Goal: Task Accomplishment & Management: Manage account settings

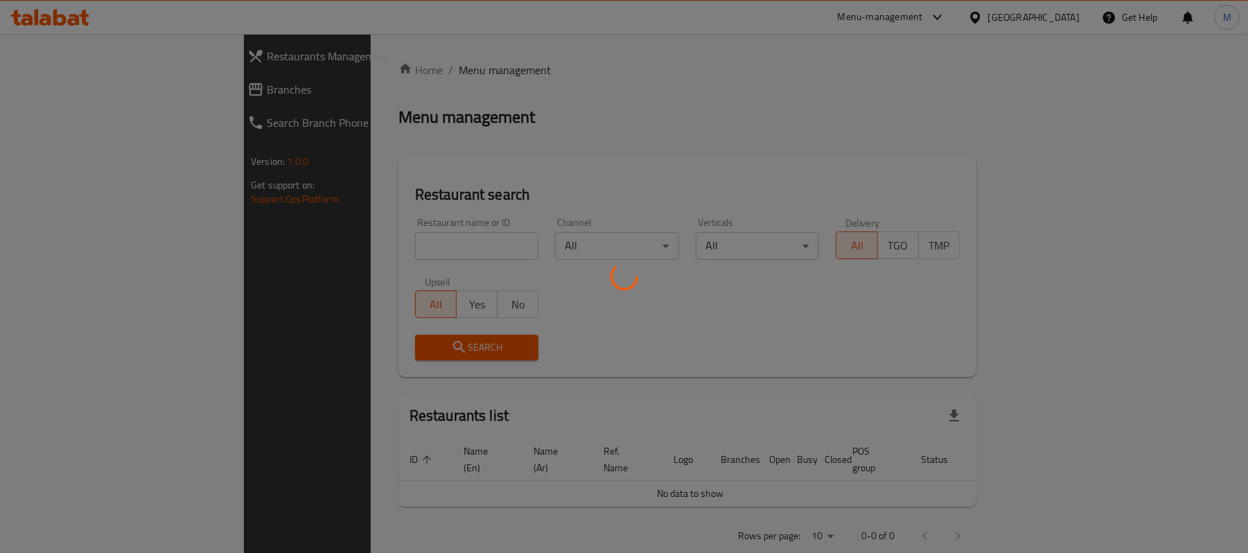
click at [367, 245] on div at bounding box center [624, 276] width 1248 height 553
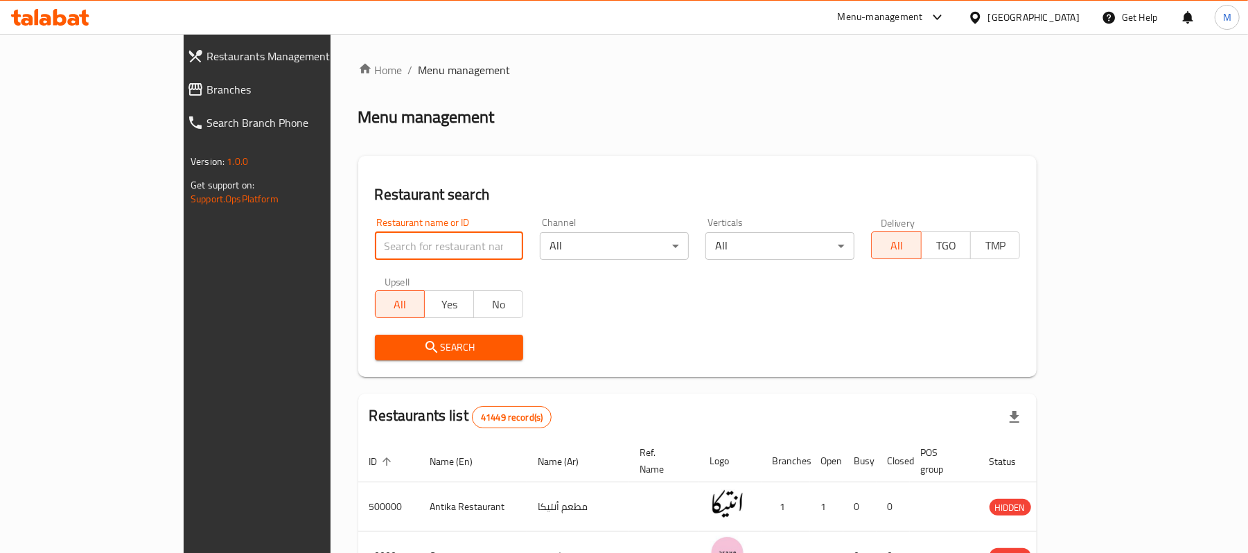
drag, startPoint x: 0, startPoint y: 0, endPoint x: 367, endPoint y: 245, distance: 441.4
click at [375, 245] on input "search" at bounding box center [449, 246] width 149 height 28
type input "[PERSON_NAME]"
click button "Search" at bounding box center [449, 348] width 149 height 26
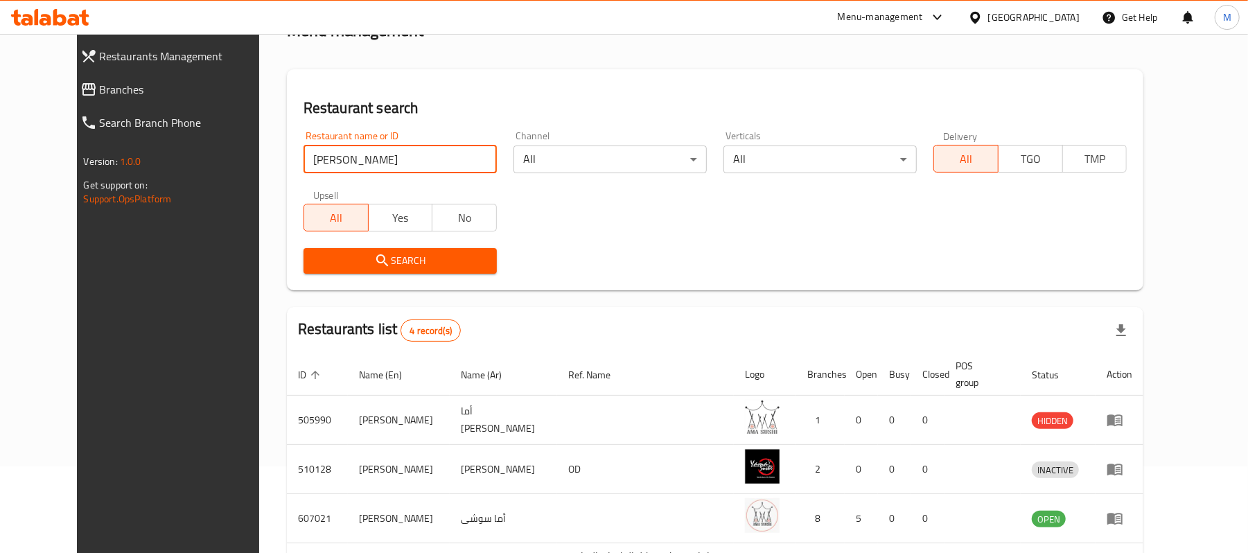
scroll to position [201, 0]
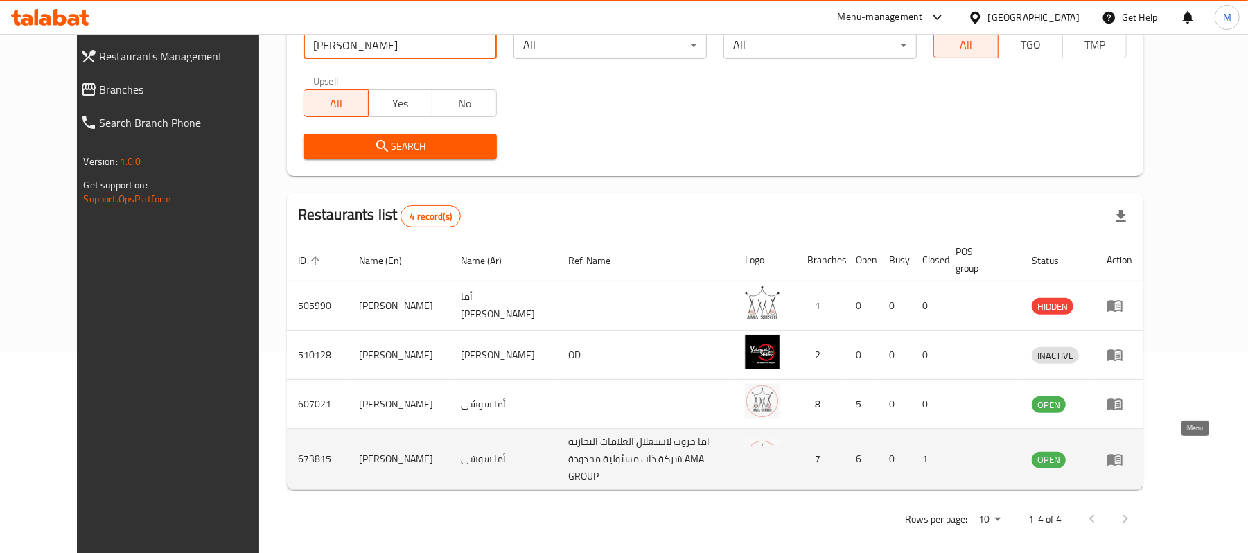
click at [1123, 456] on icon "enhanced table" at bounding box center [1115, 460] width 15 height 12
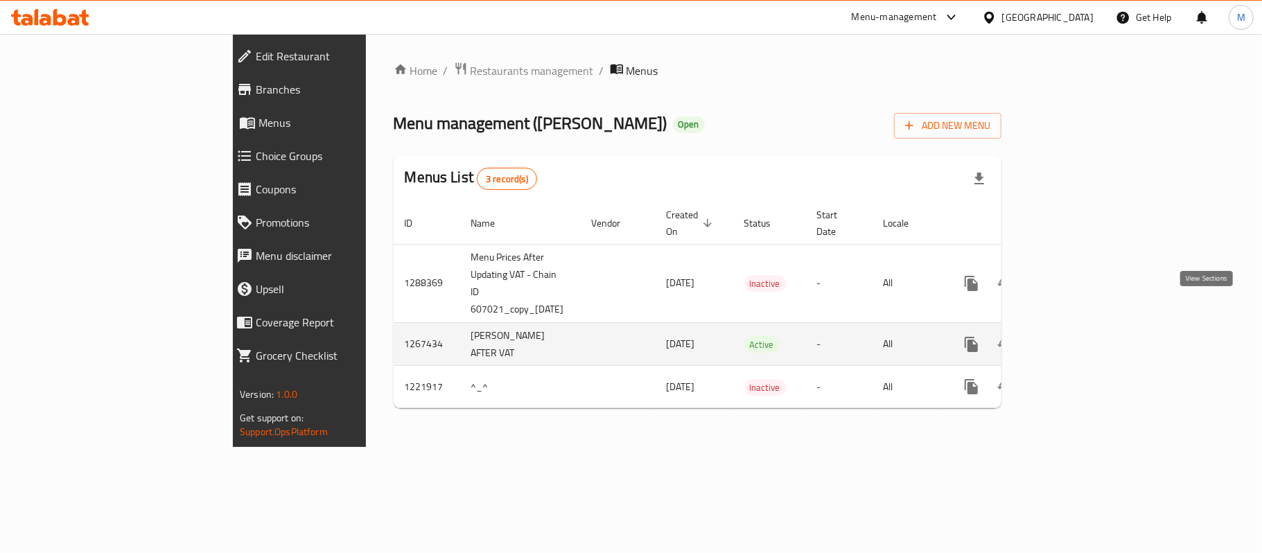
click at [1080, 336] on icon "enhanced table" at bounding box center [1071, 344] width 17 height 17
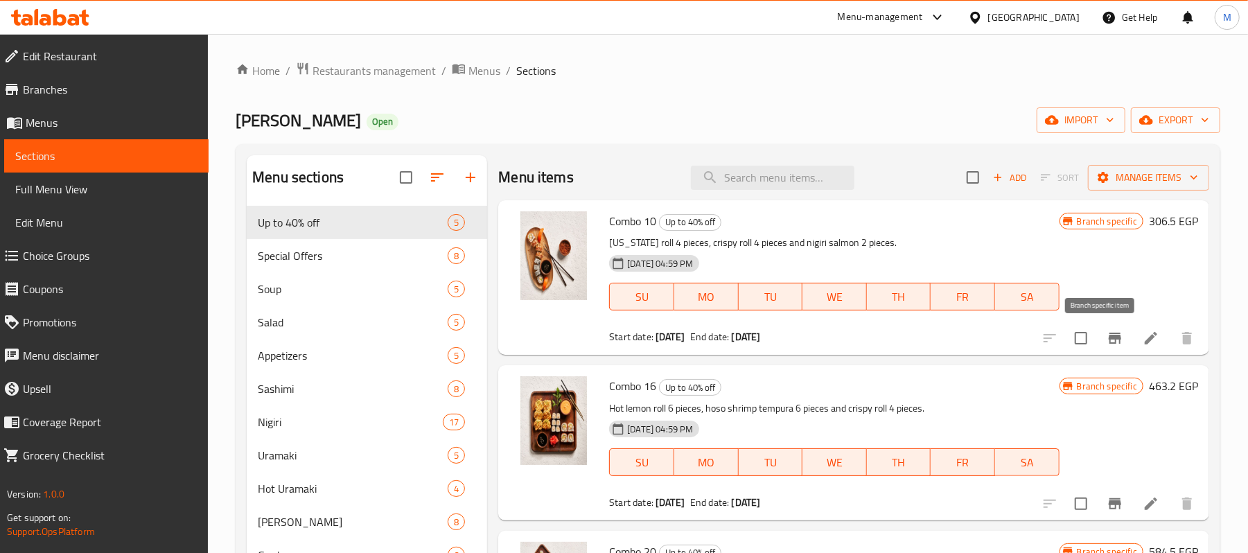
click at [1107, 333] on icon "Branch-specific-item" at bounding box center [1115, 338] width 17 height 17
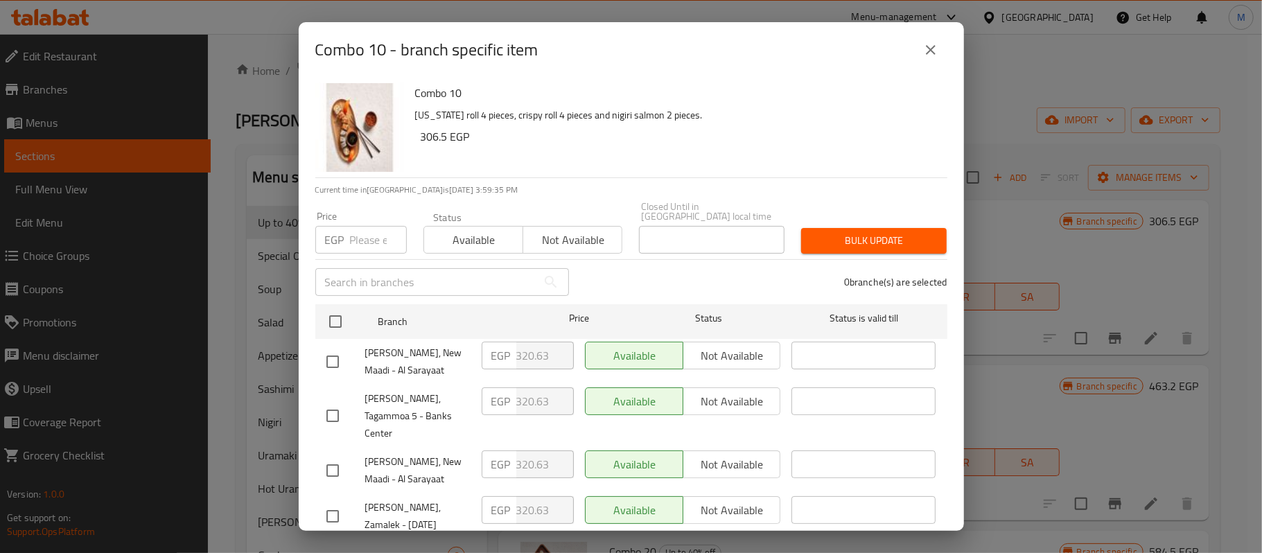
click at [936, 44] on icon "close" at bounding box center [931, 50] width 17 height 17
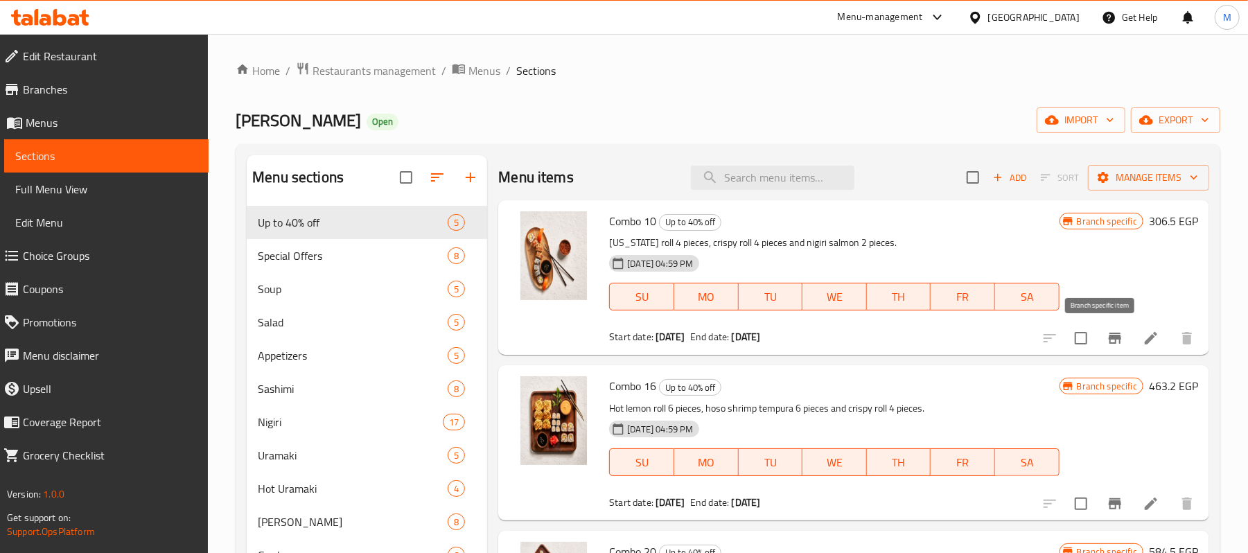
click at [1109, 339] on icon "Branch-specific-item" at bounding box center [1115, 338] width 12 height 11
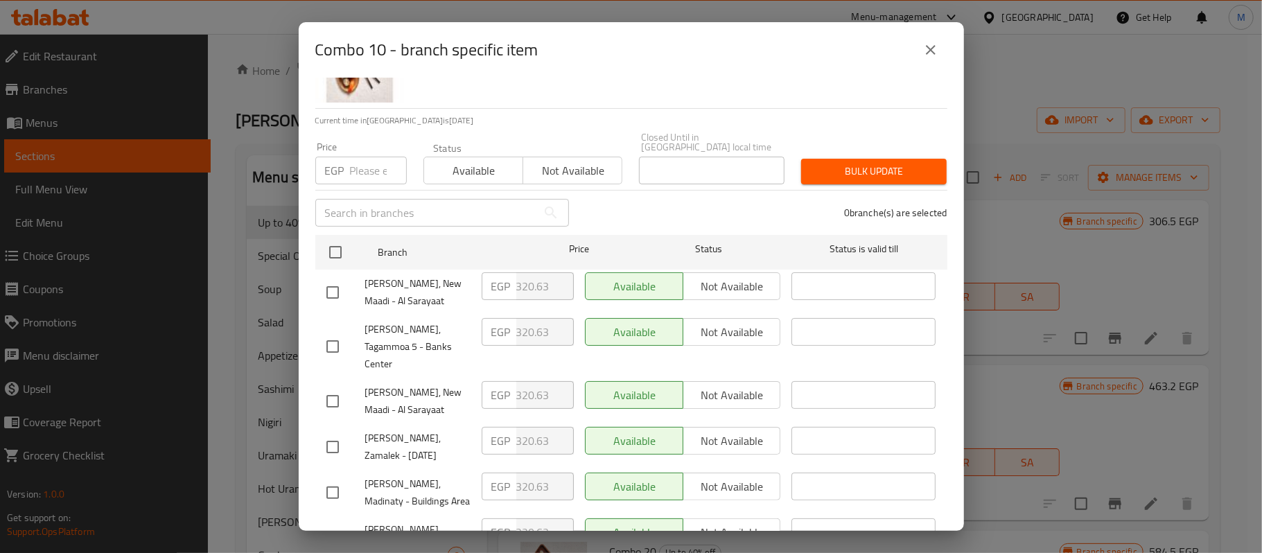
scroll to position [154, 0]
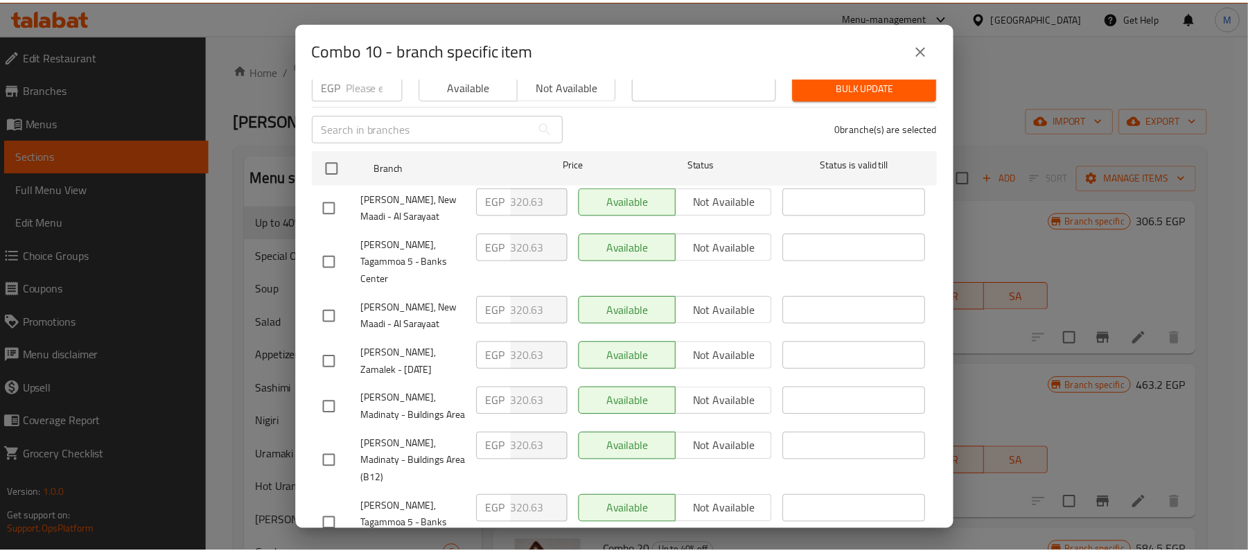
scroll to position [0, 0]
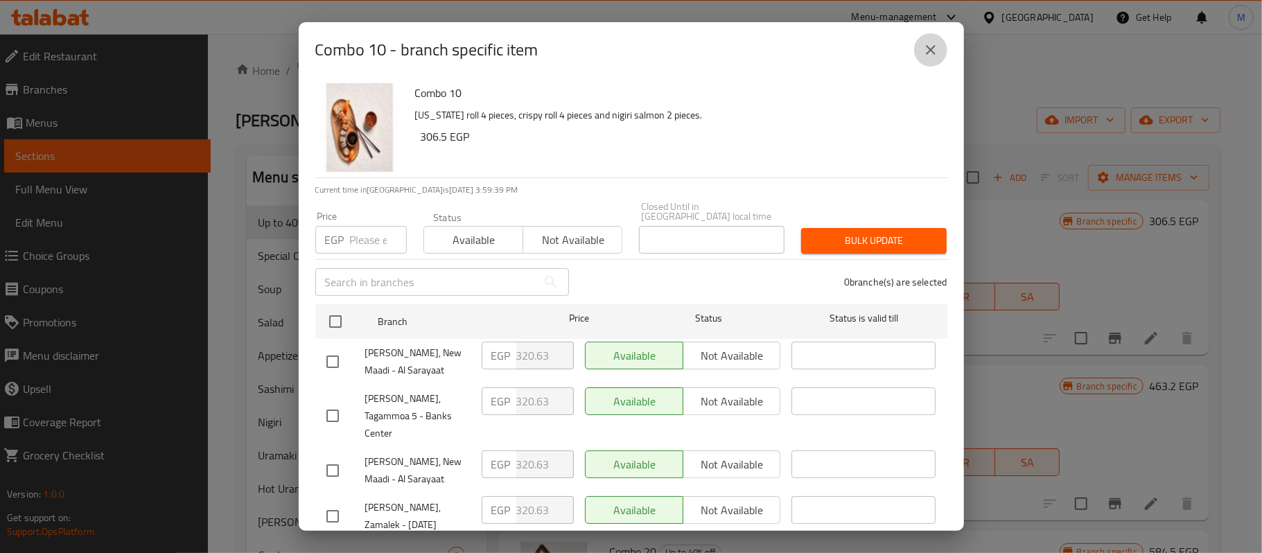
click at [923, 50] on icon "close" at bounding box center [931, 50] width 17 height 17
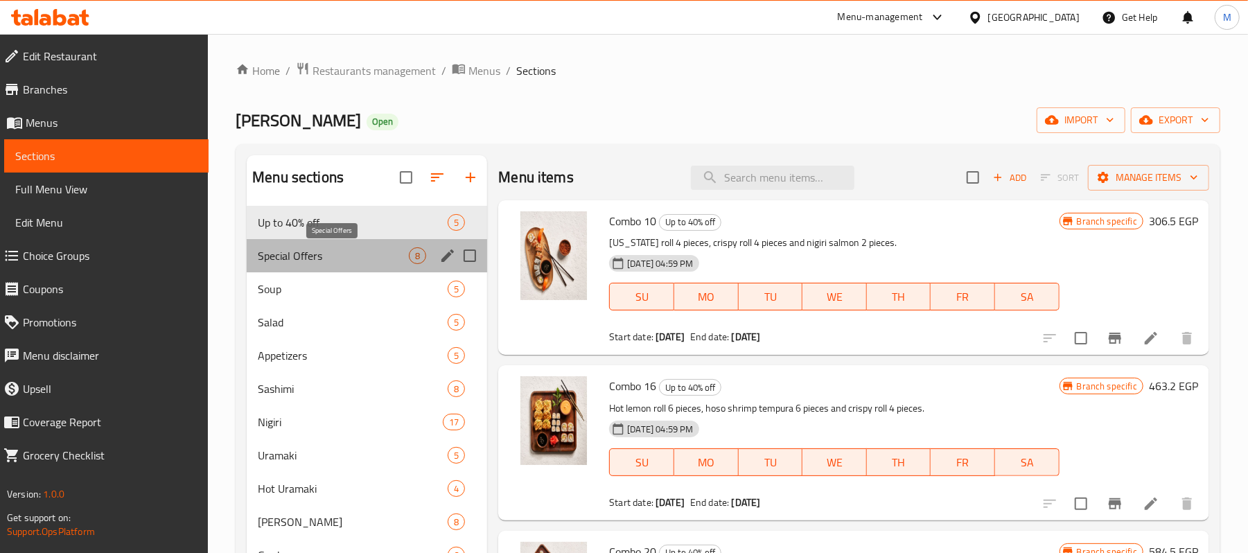
click at [356, 262] on span "Special Offers" at bounding box center [333, 255] width 151 height 17
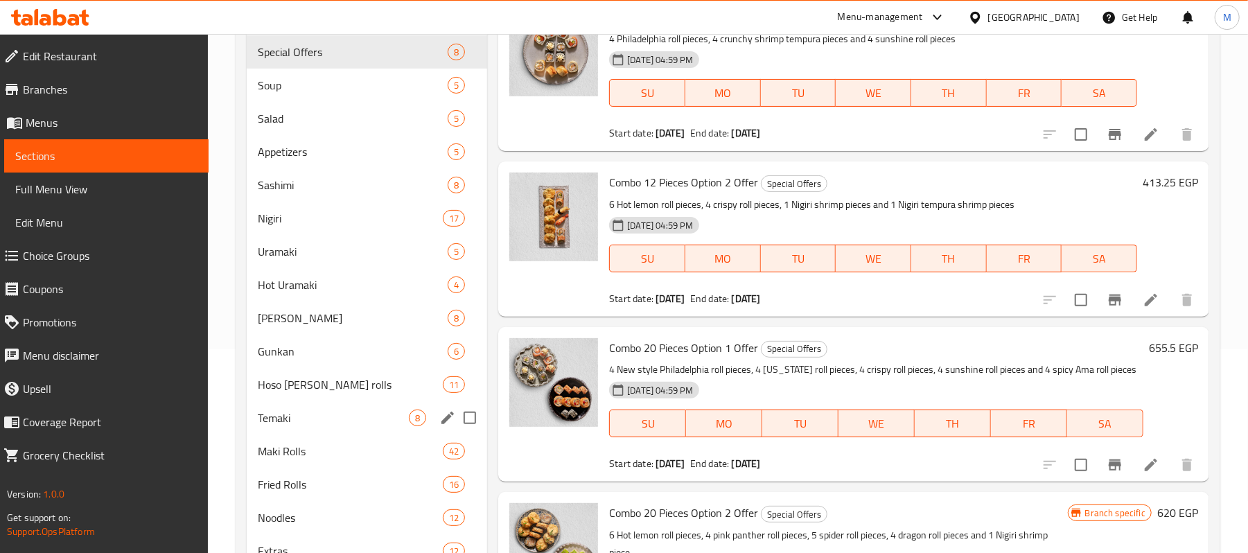
scroll to position [369, 0]
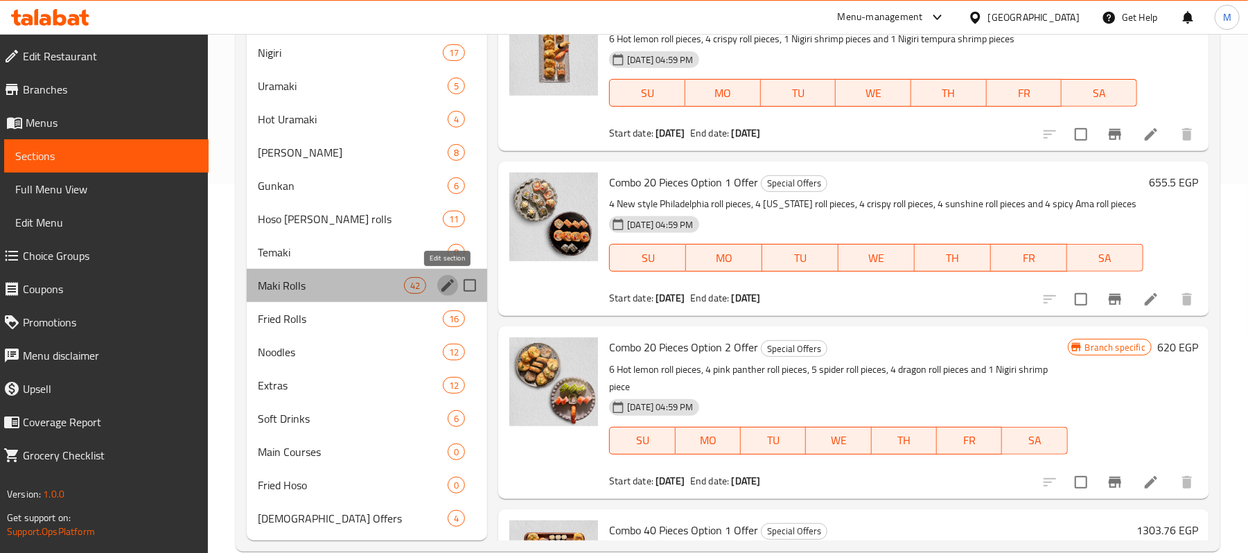
click at [448, 283] on icon "edit" at bounding box center [448, 285] width 12 height 12
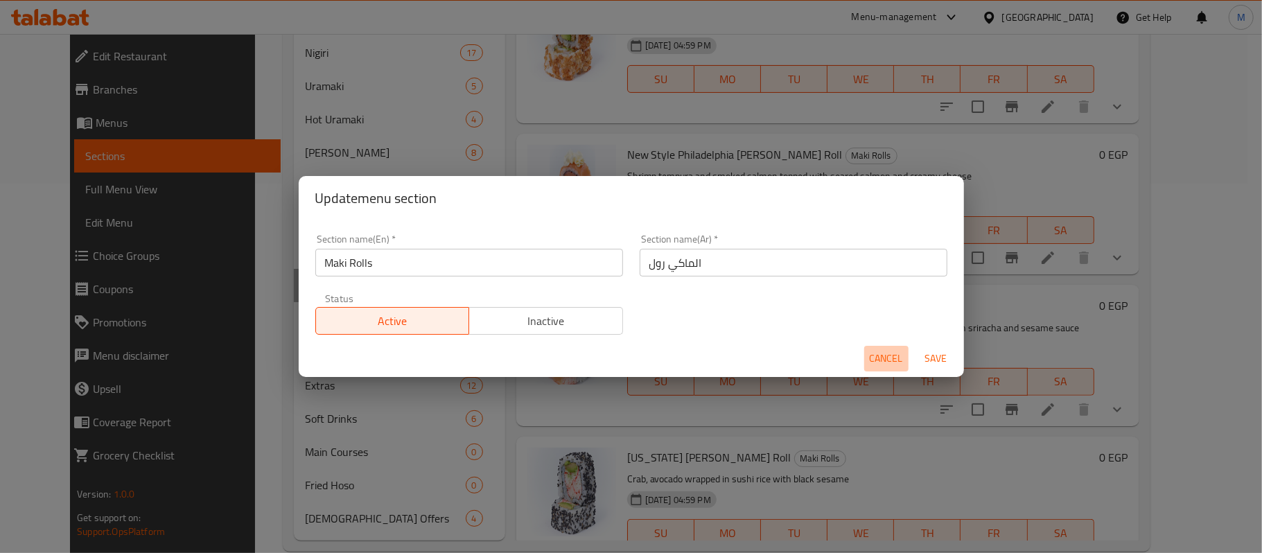
drag, startPoint x: 891, startPoint y: 356, endPoint x: 754, endPoint y: 383, distance: 139.2
click at [891, 358] on span "Cancel" at bounding box center [886, 358] width 33 height 17
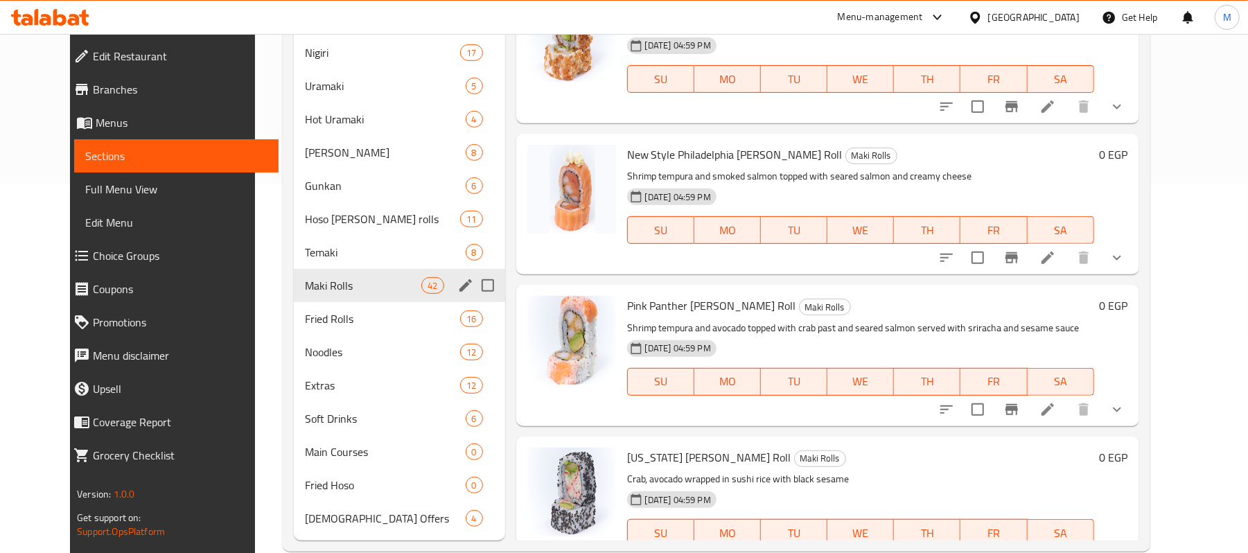
click at [473, 283] on input "Menu sections" at bounding box center [487, 285] width 29 height 29
checkbox input "true"
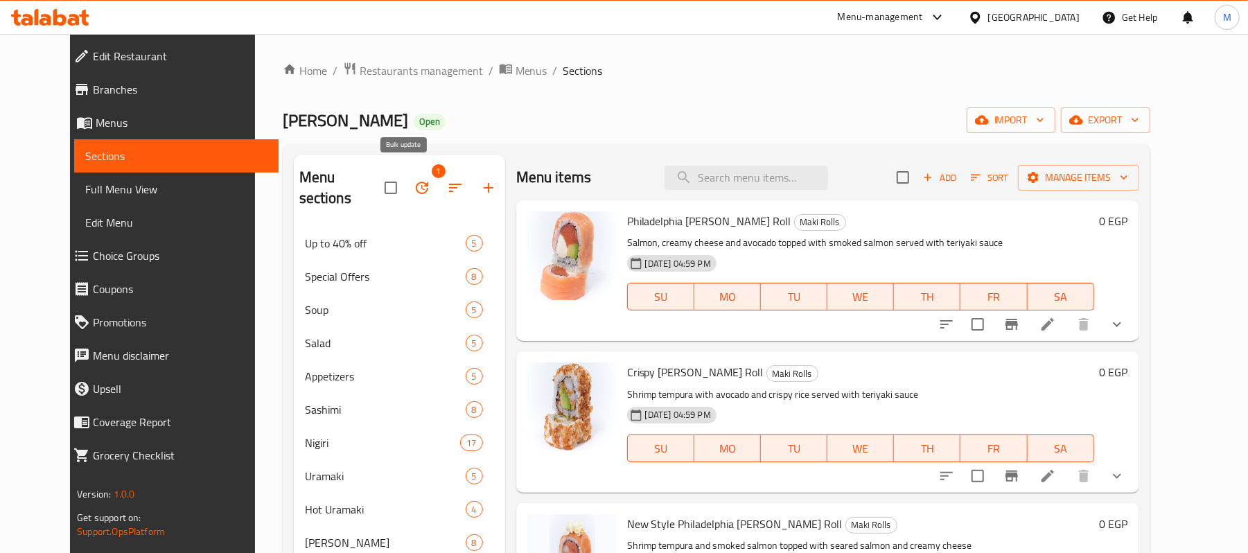
click at [414, 180] on icon "button" at bounding box center [422, 188] width 17 height 17
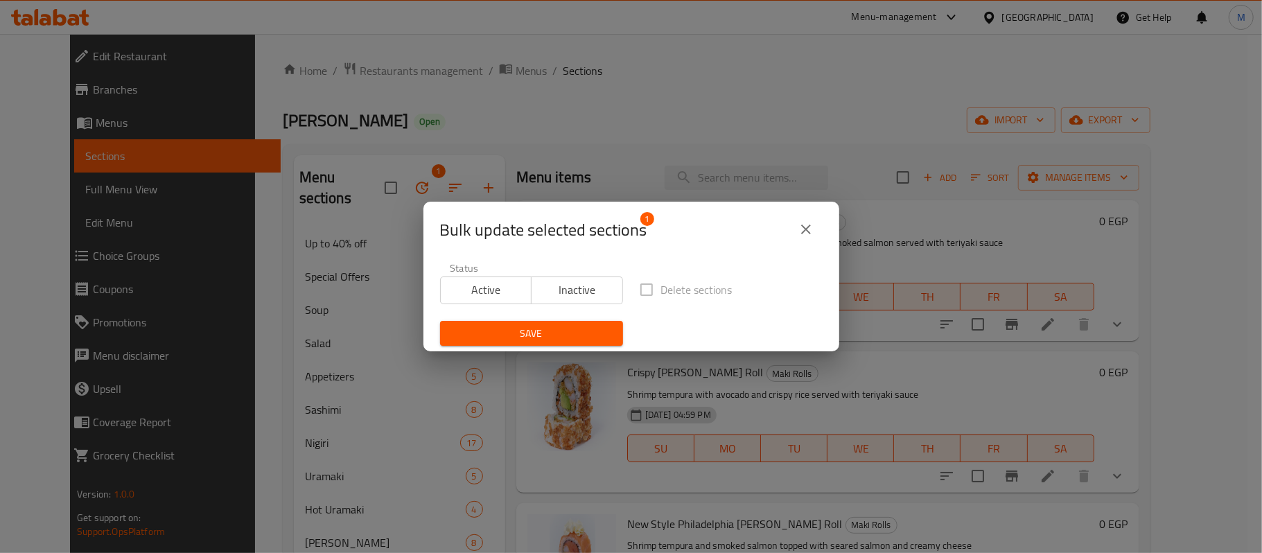
drag, startPoint x: 671, startPoint y: 286, endPoint x: 638, endPoint y: 288, distance: 32.6
click at [668, 286] on span "Delete sections" at bounding box center [696, 289] width 71 height 17
click at [638, 288] on label "Delete sections" at bounding box center [682, 289] width 101 height 29
click at [570, 288] on span "Inactive" at bounding box center [577, 290] width 80 height 20
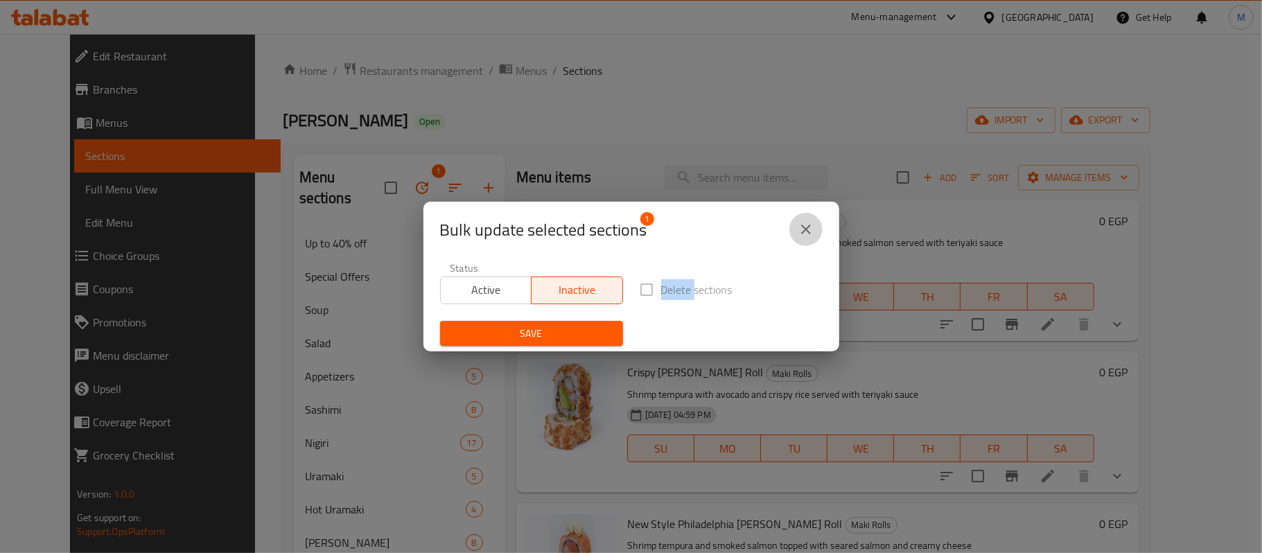
click at [794, 231] on button "close" at bounding box center [805, 229] width 33 height 33
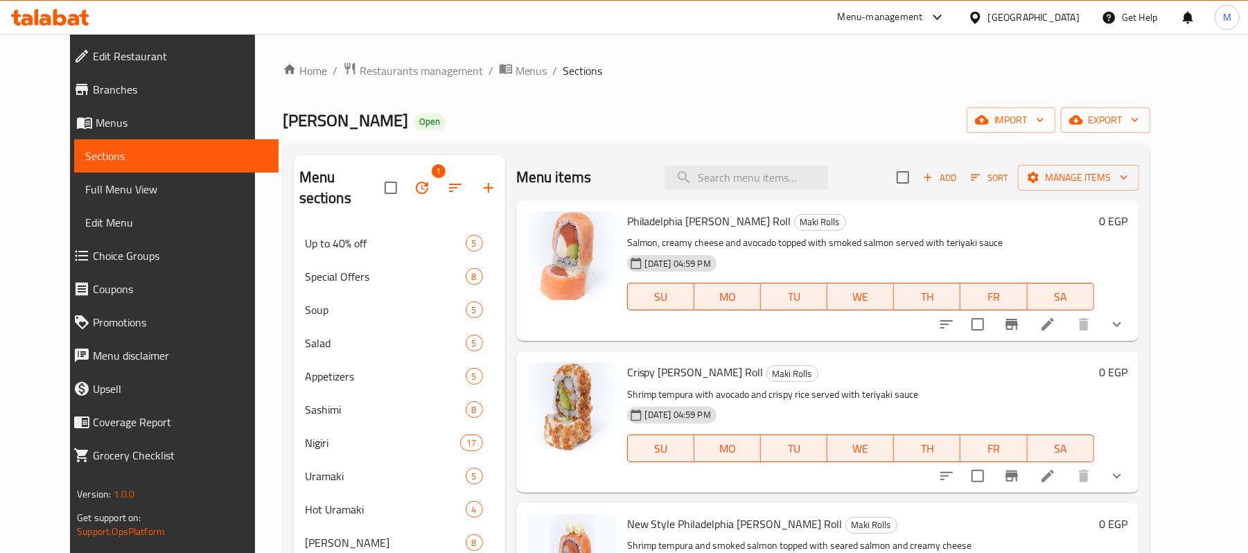
click at [560, 114] on div "Ama Sushi Open import export" at bounding box center [717, 120] width 868 height 26
click at [516, 73] on span "Menus" at bounding box center [532, 70] width 32 height 17
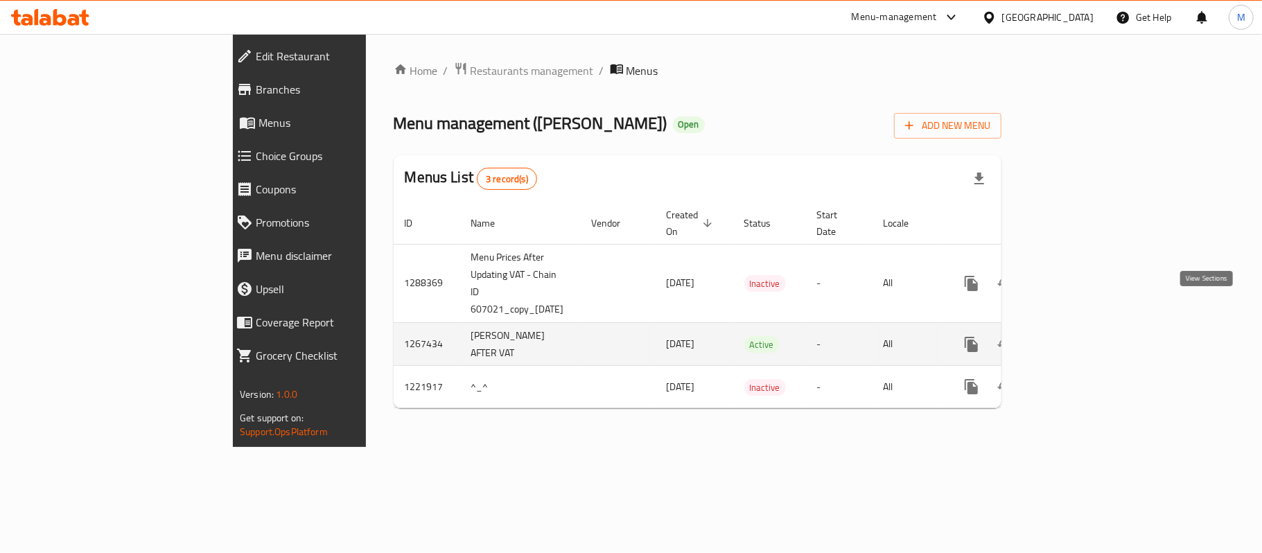
click at [1078, 338] on icon "enhanced table" at bounding box center [1071, 344] width 12 height 12
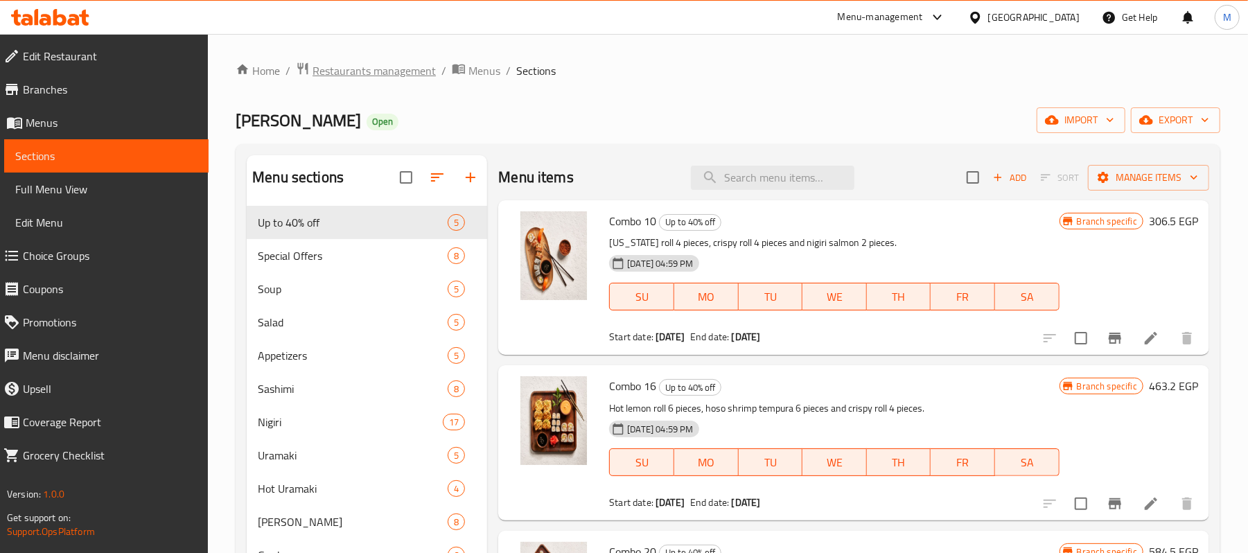
click at [358, 75] on span "Restaurants management" at bounding box center [374, 70] width 123 height 17
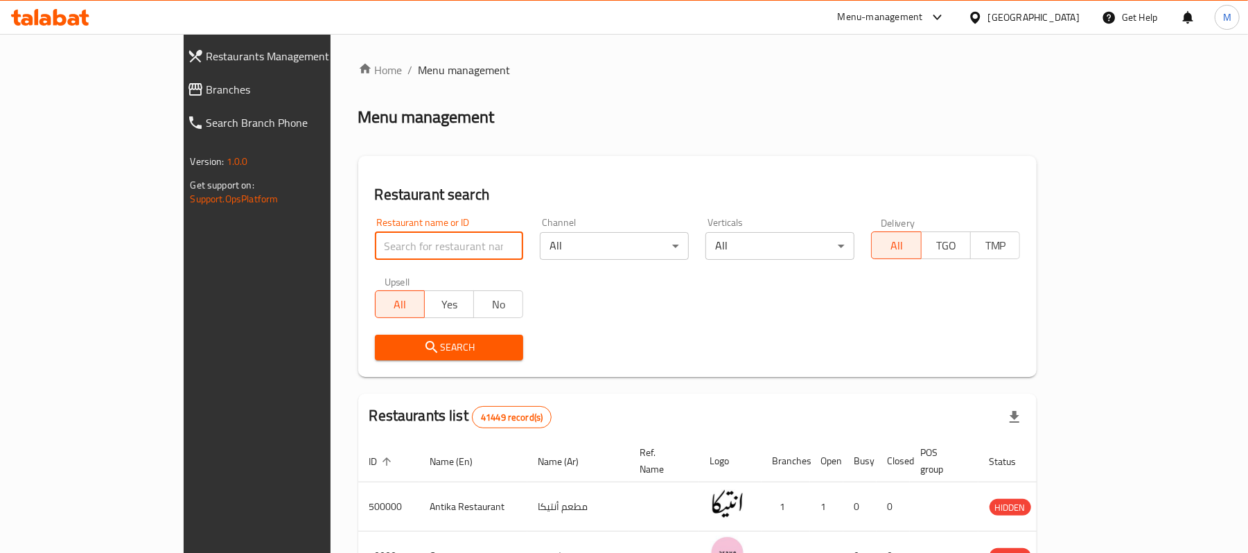
click at [375, 258] on input "search" at bounding box center [449, 246] width 149 height 28
click at [957, 25] on div "Menu-management" at bounding box center [892, 17] width 130 height 33
click at [923, 14] on div "Menu-management" at bounding box center [880, 17] width 85 height 17
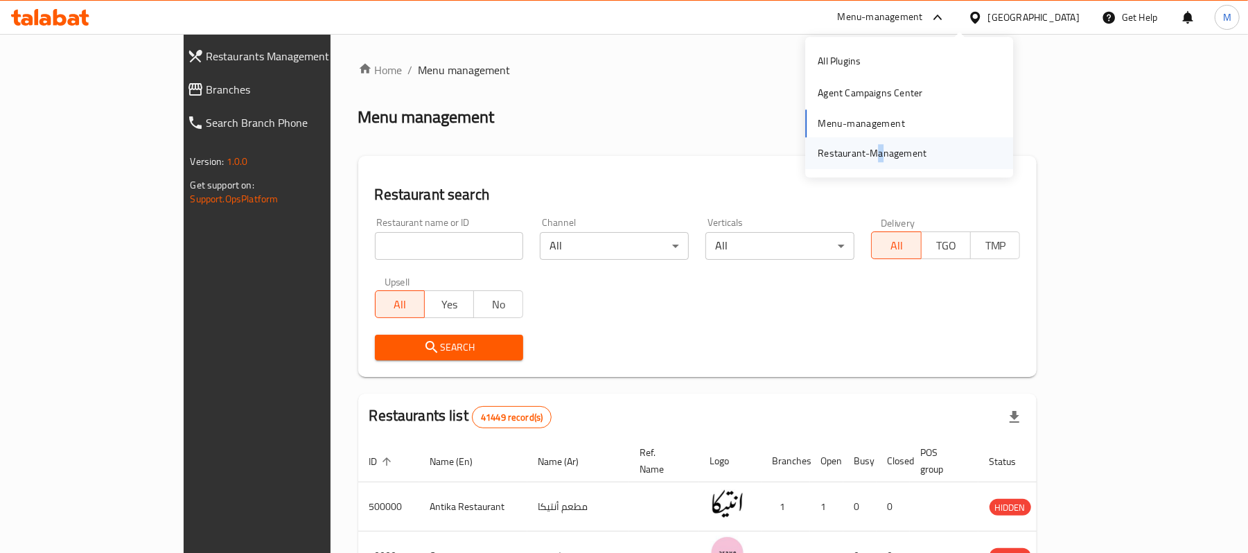
click at [877, 148] on div "Restaurant-Management" at bounding box center [872, 153] width 109 height 15
